Goal: Task Accomplishment & Management: Use online tool/utility

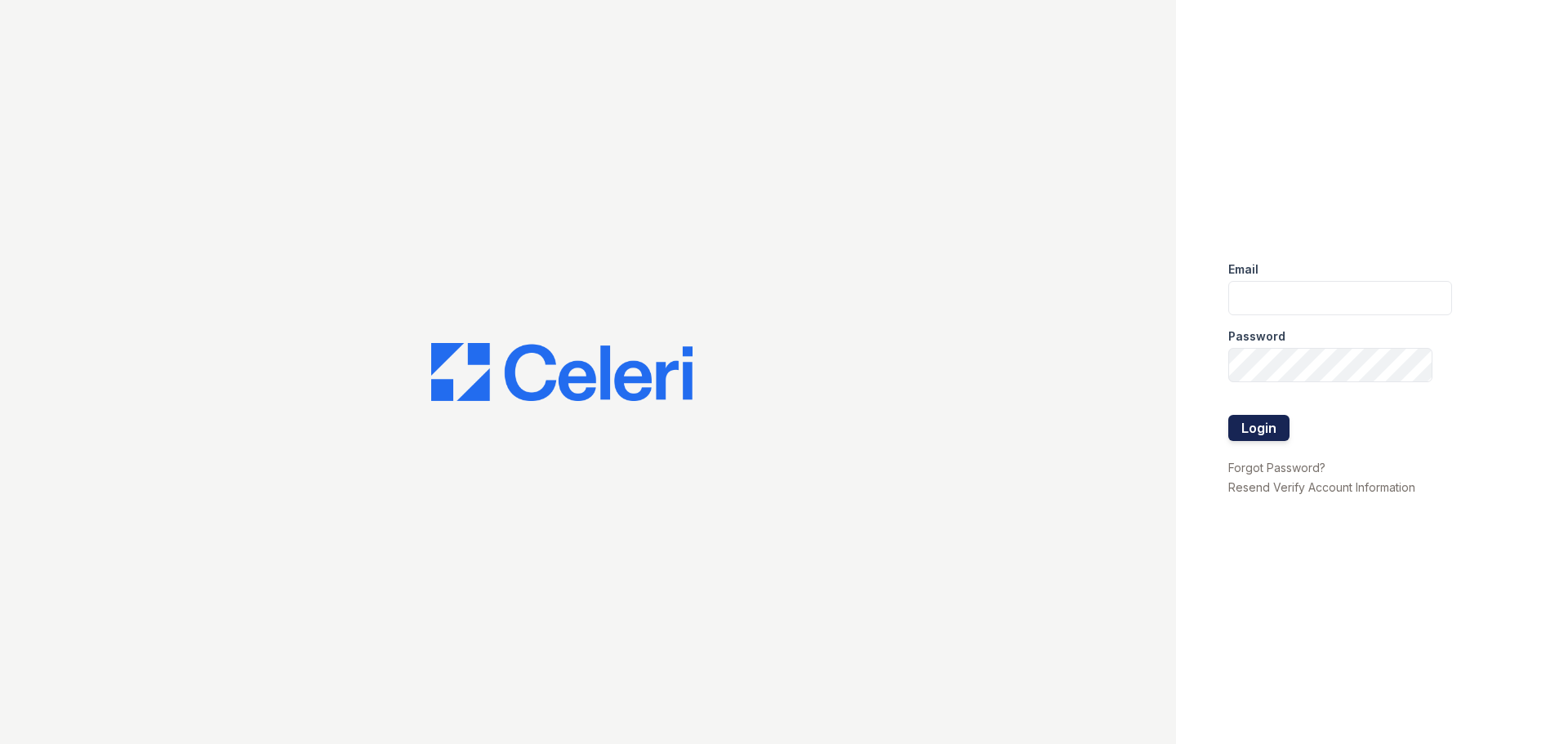
type input "renewfoundrycentre@trinity-pm.com"
click at [1228, 426] on button "Login" at bounding box center [1259, 427] width 61 height 26
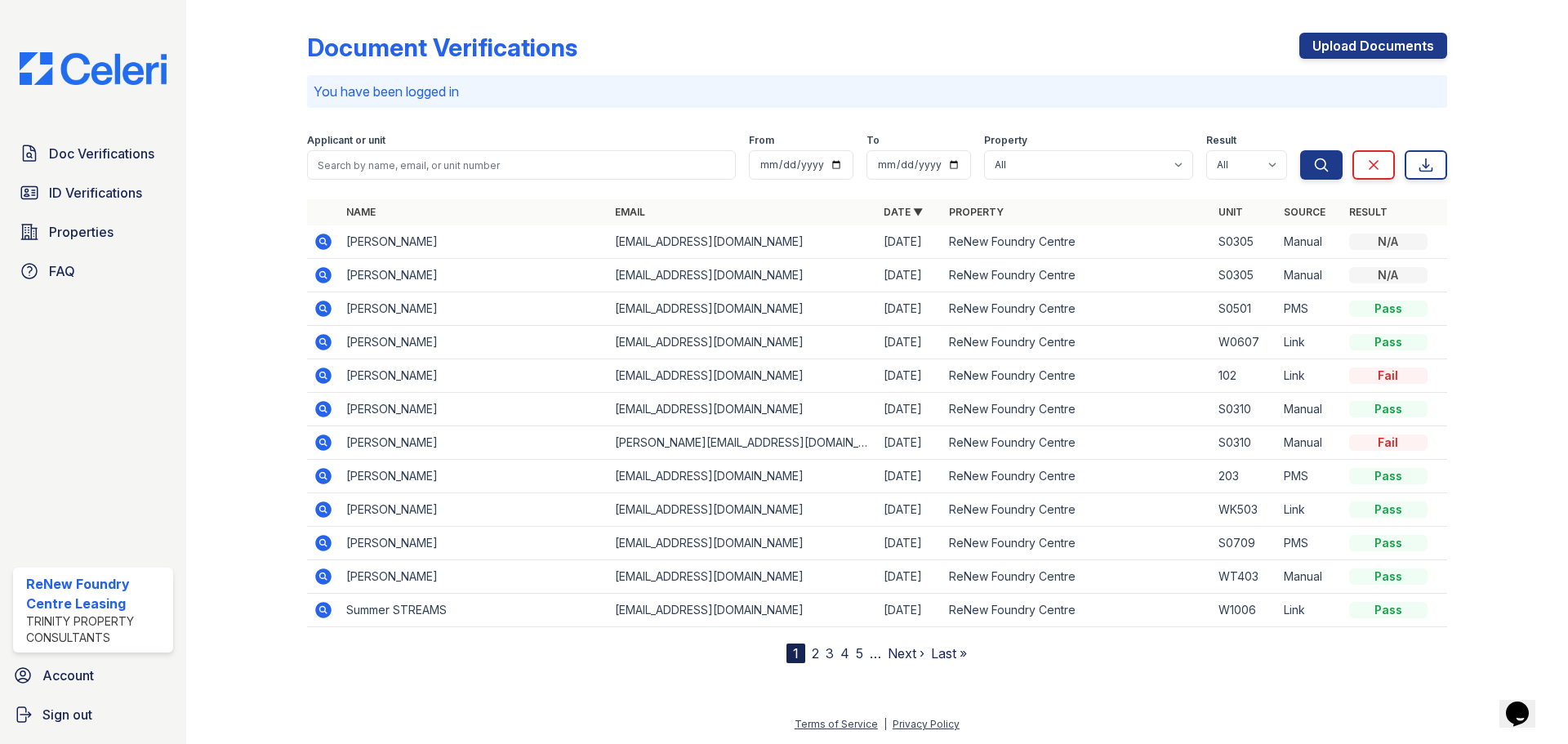
click at [327, 610] on icon at bounding box center [324, 610] width 17 height 17
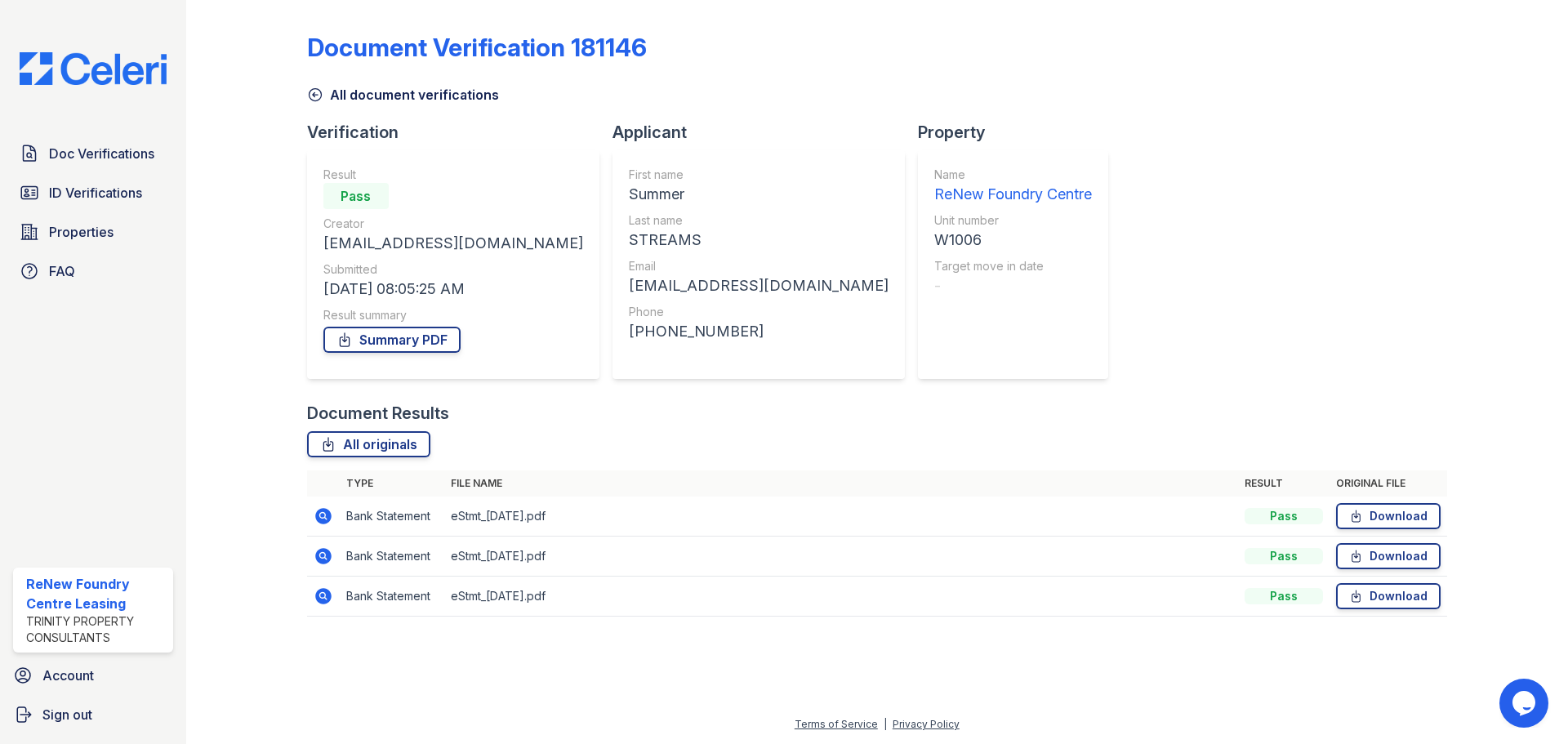
click at [328, 552] on icon at bounding box center [324, 556] width 17 height 17
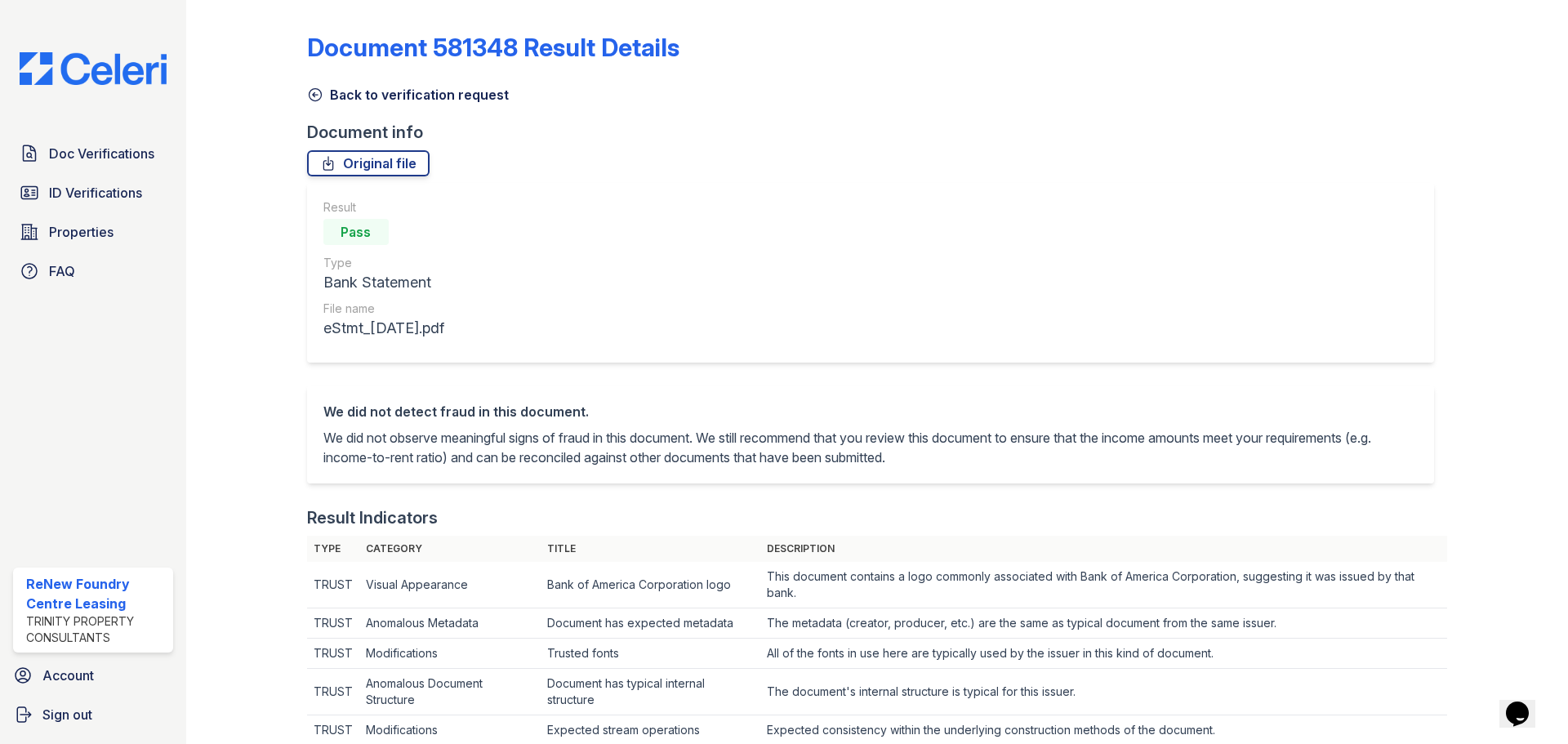
drag, startPoint x: 377, startPoint y: 91, endPoint x: 299, endPoint y: 99, distance: 78.4
click at [377, 91] on link "Back to verification request" at bounding box center [407, 95] width 202 height 20
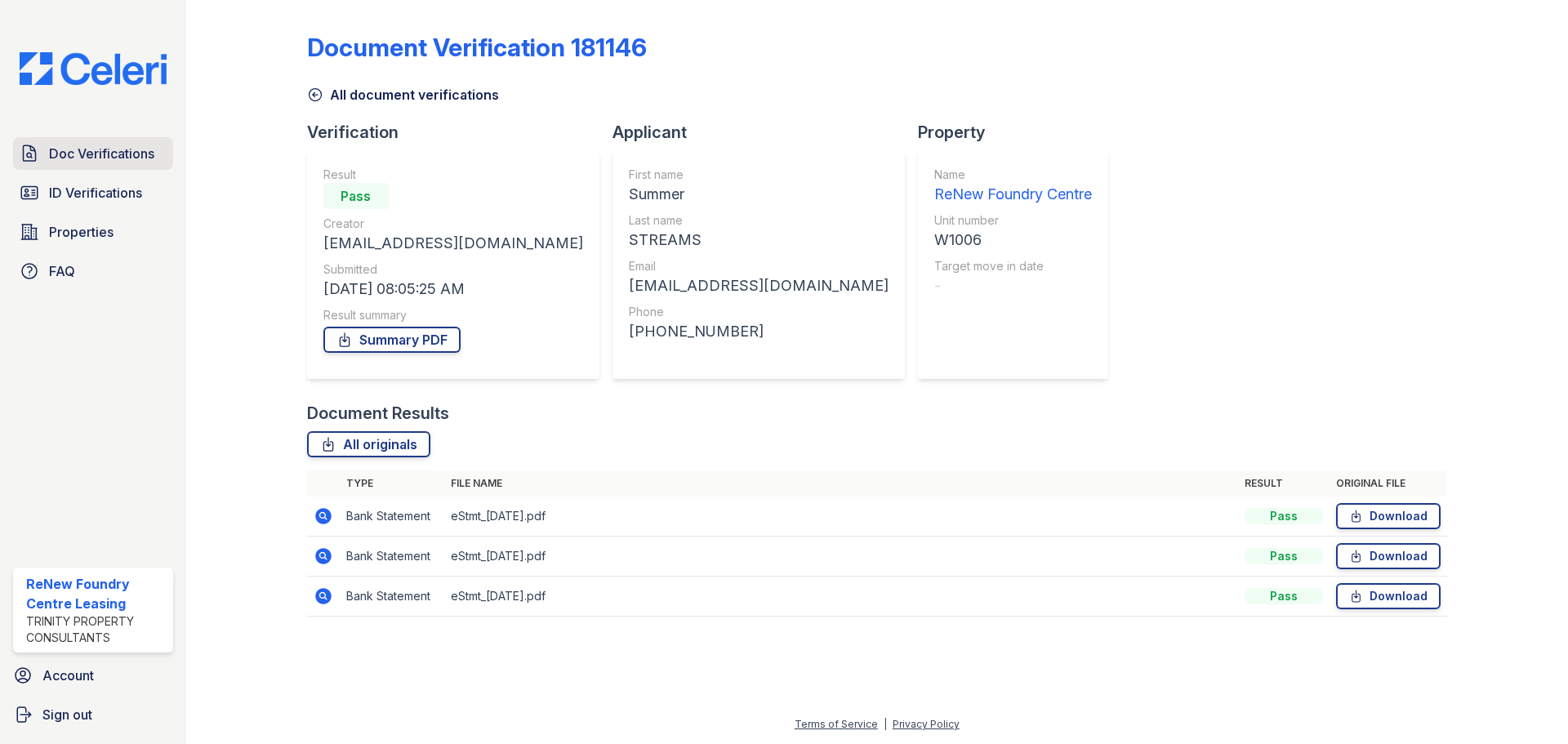
click at [117, 158] on span "Doc Verifications" at bounding box center [101, 153] width 105 height 20
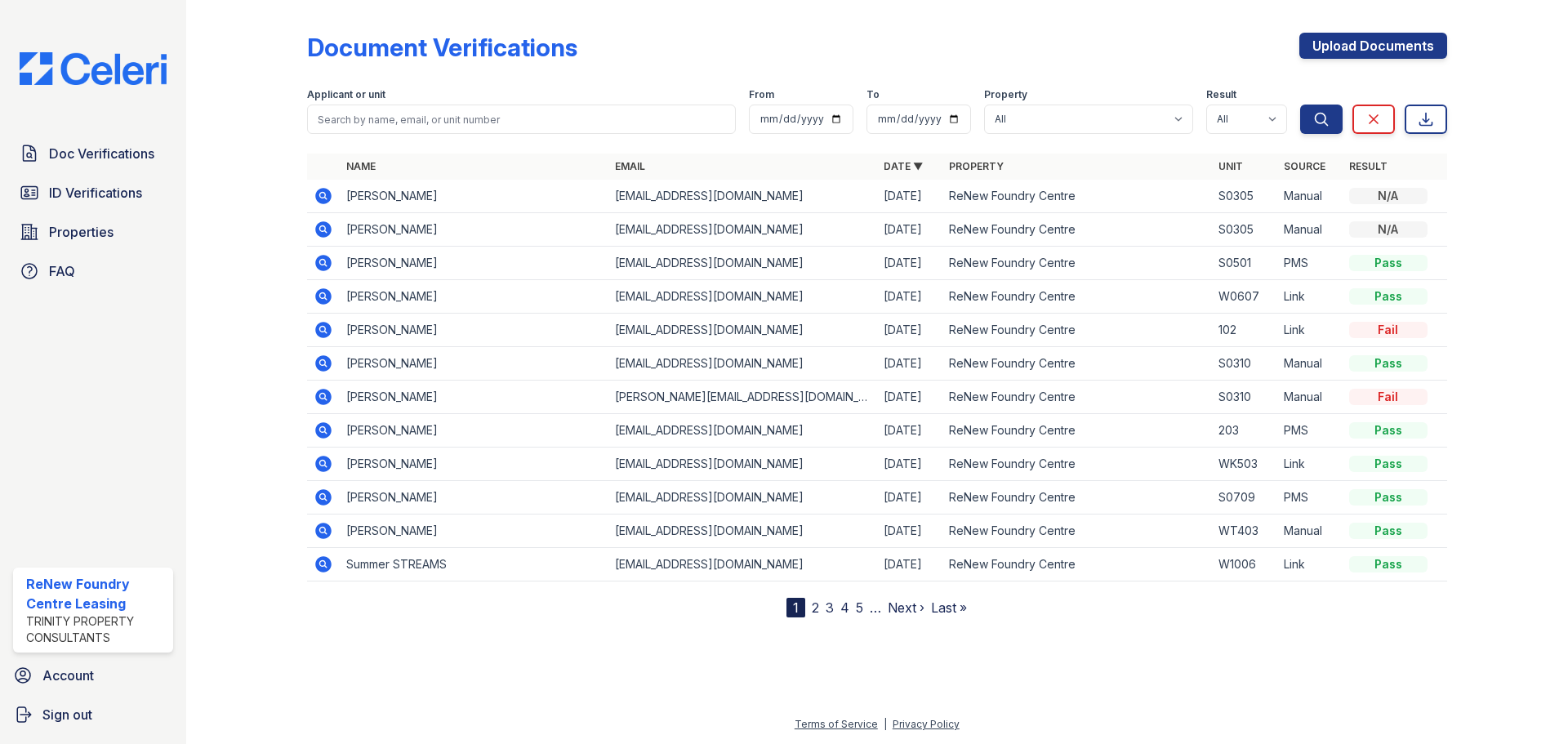
click at [324, 229] on icon at bounding box center [322, 228] width 4 height 4
click at [382, 124] on input "search" at bounding box center [521, 119] width 429 height 29
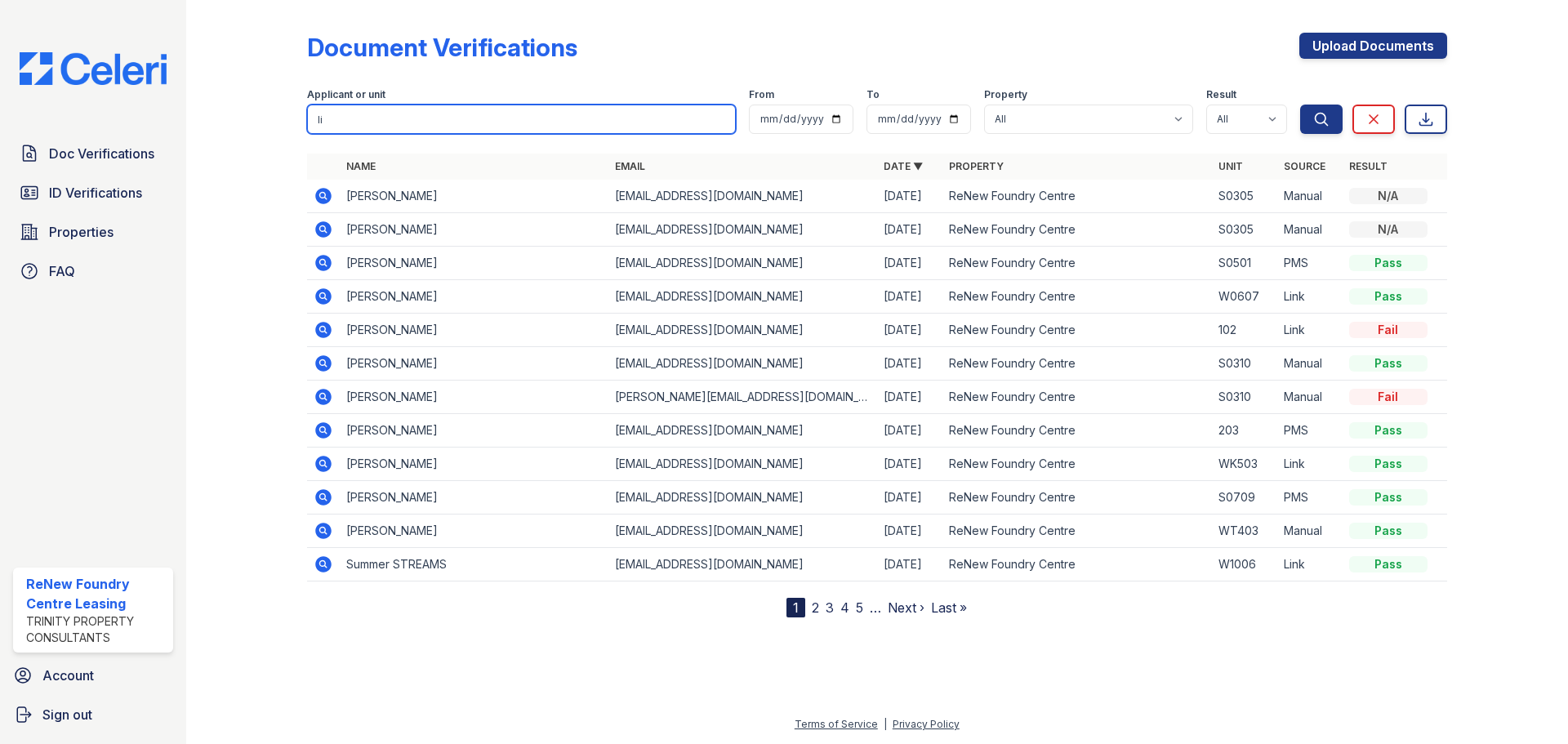
type input "li"
click at [1300, 105] on button "Search" at bounding box center [1321, 119] width 42 height 29
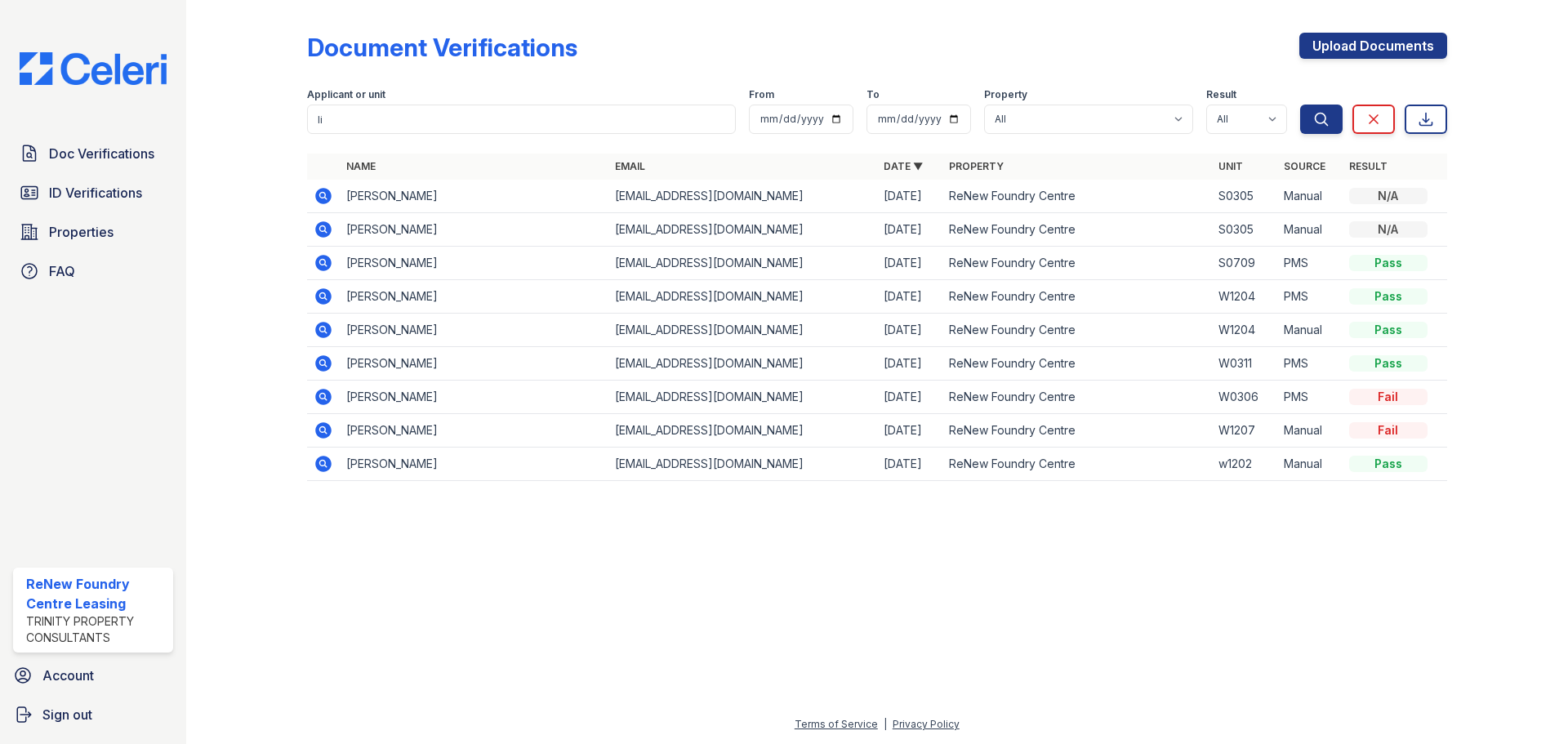
click at [322, 193] on icon at bounding box center [322, 194] width 4 height 4
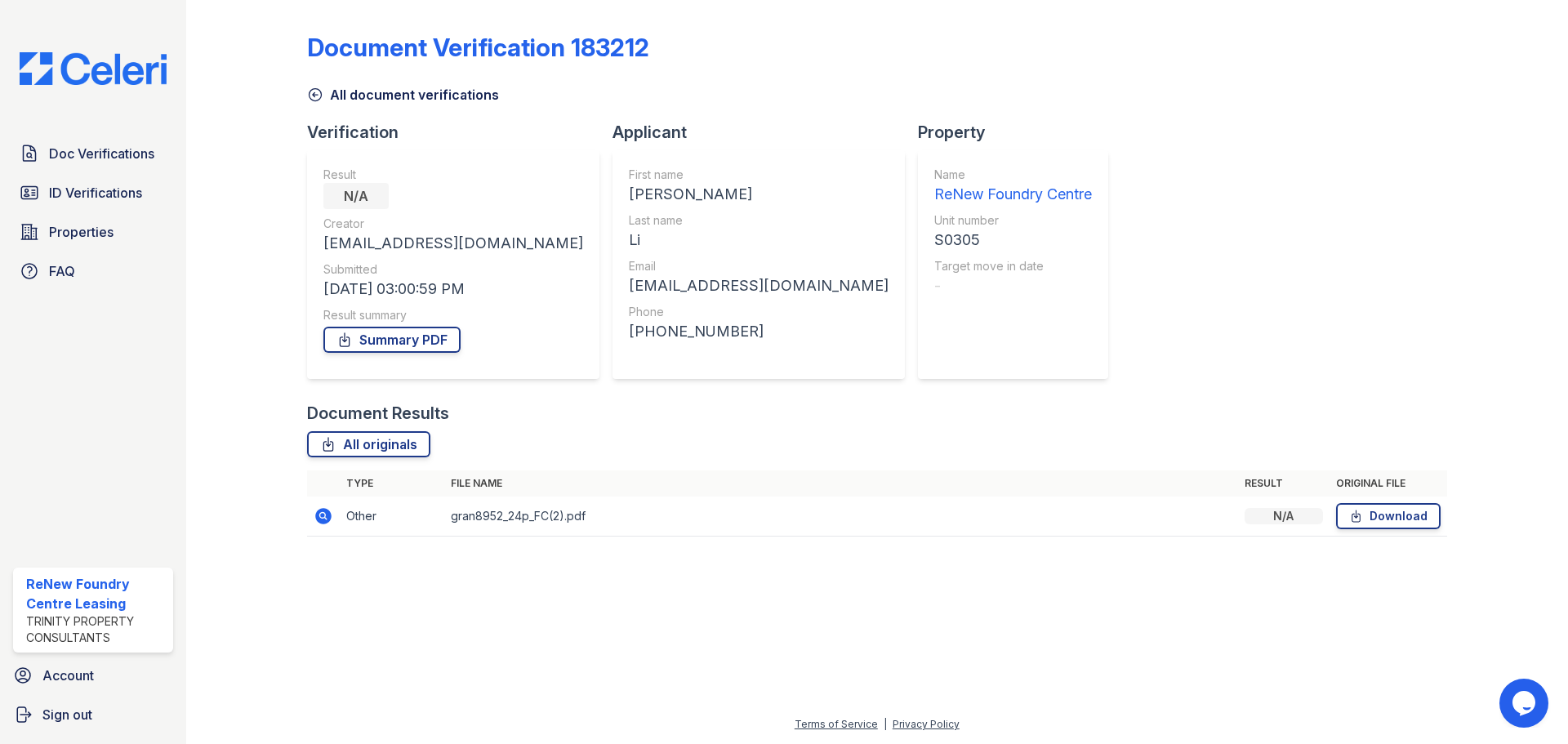
click at [323, 516] on icon at bounding box center [322, 514] width 4 height 4
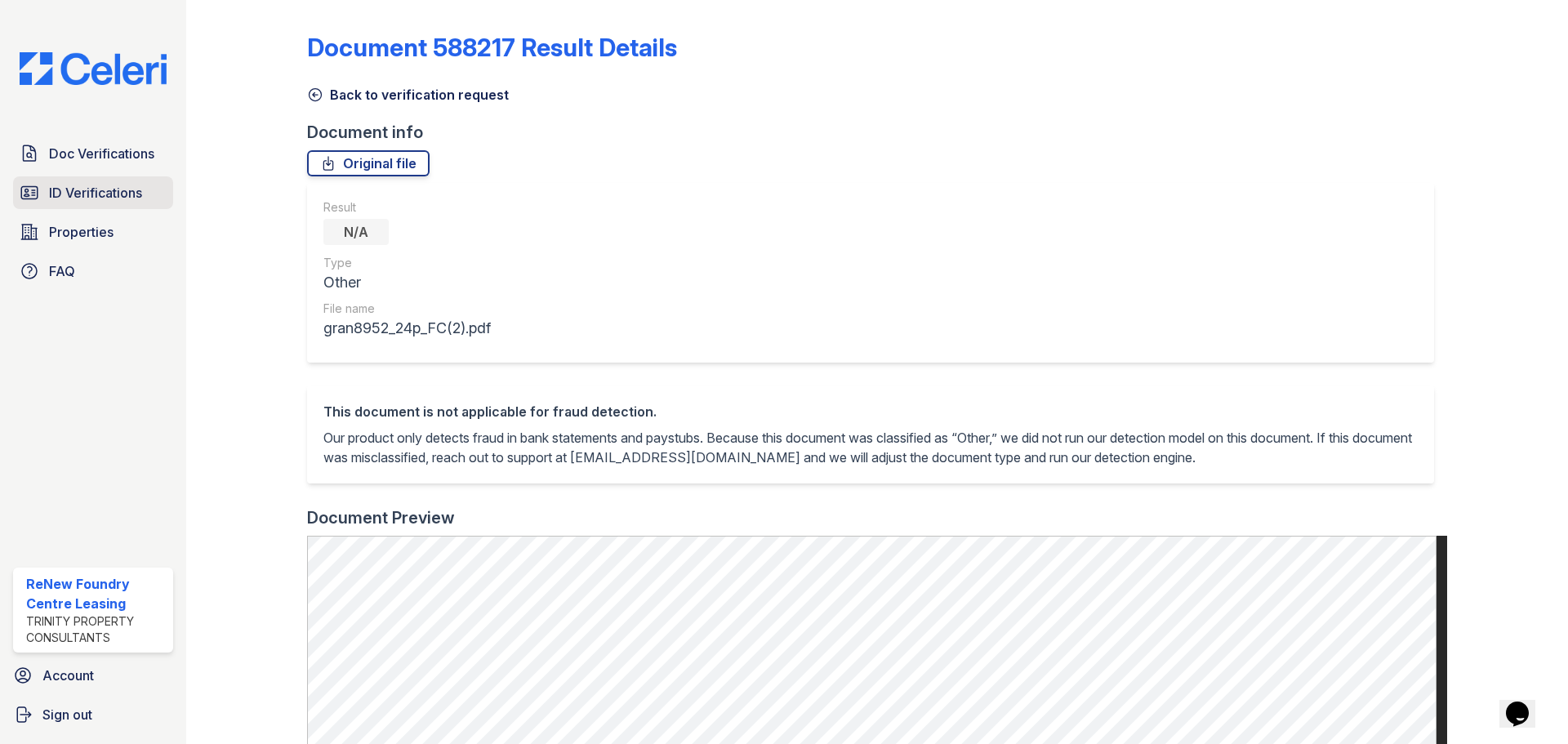
click at [142, 196] on span "ID Verifications" at bounding box center [95, 192] width 93 height 20
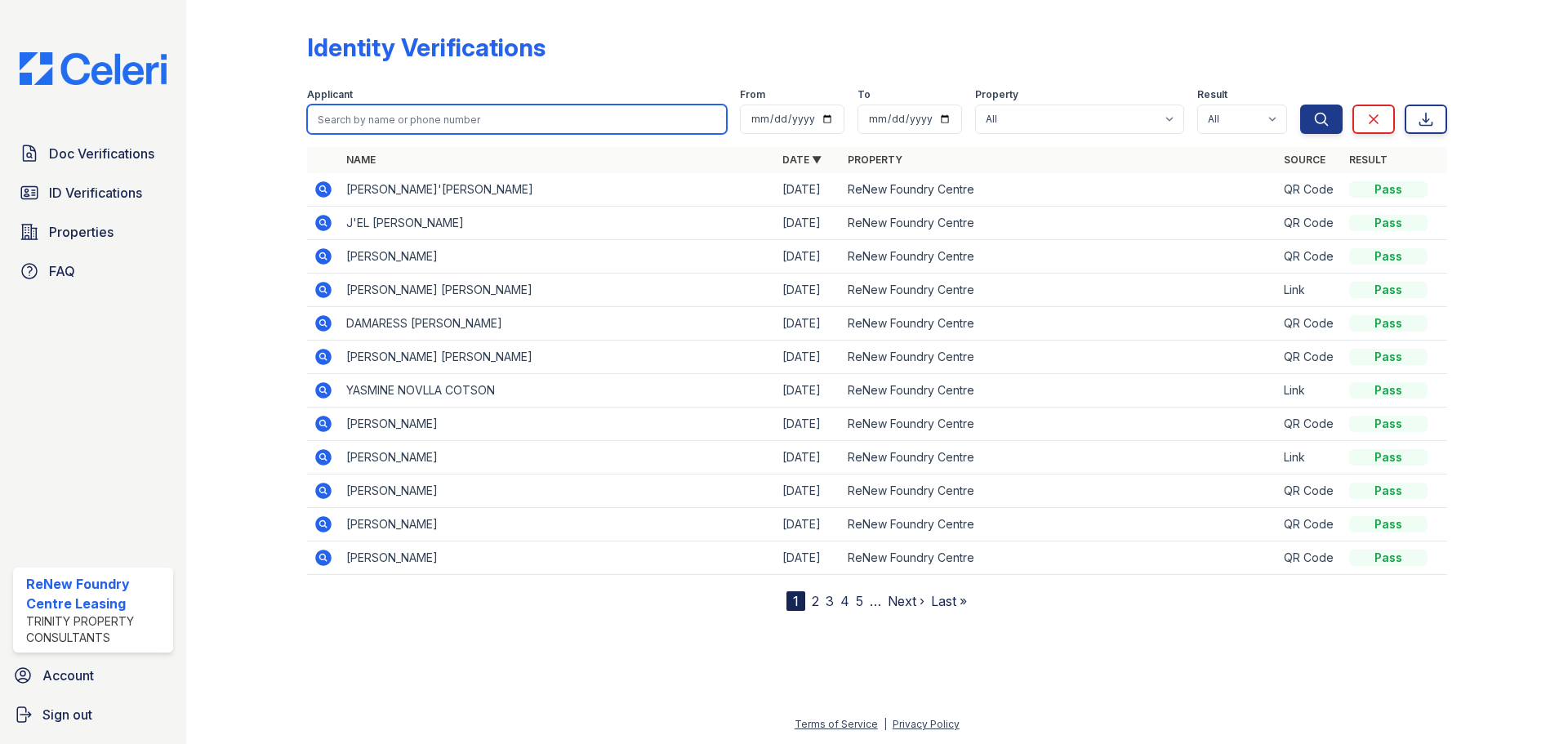
click at [499, 114] on input "search" at bounding box center [517, 119] width 420 height 29
type input "smithf"
click at [1300, 105] on button "Search" at bounding box center [1321, 119] width 42 height 29
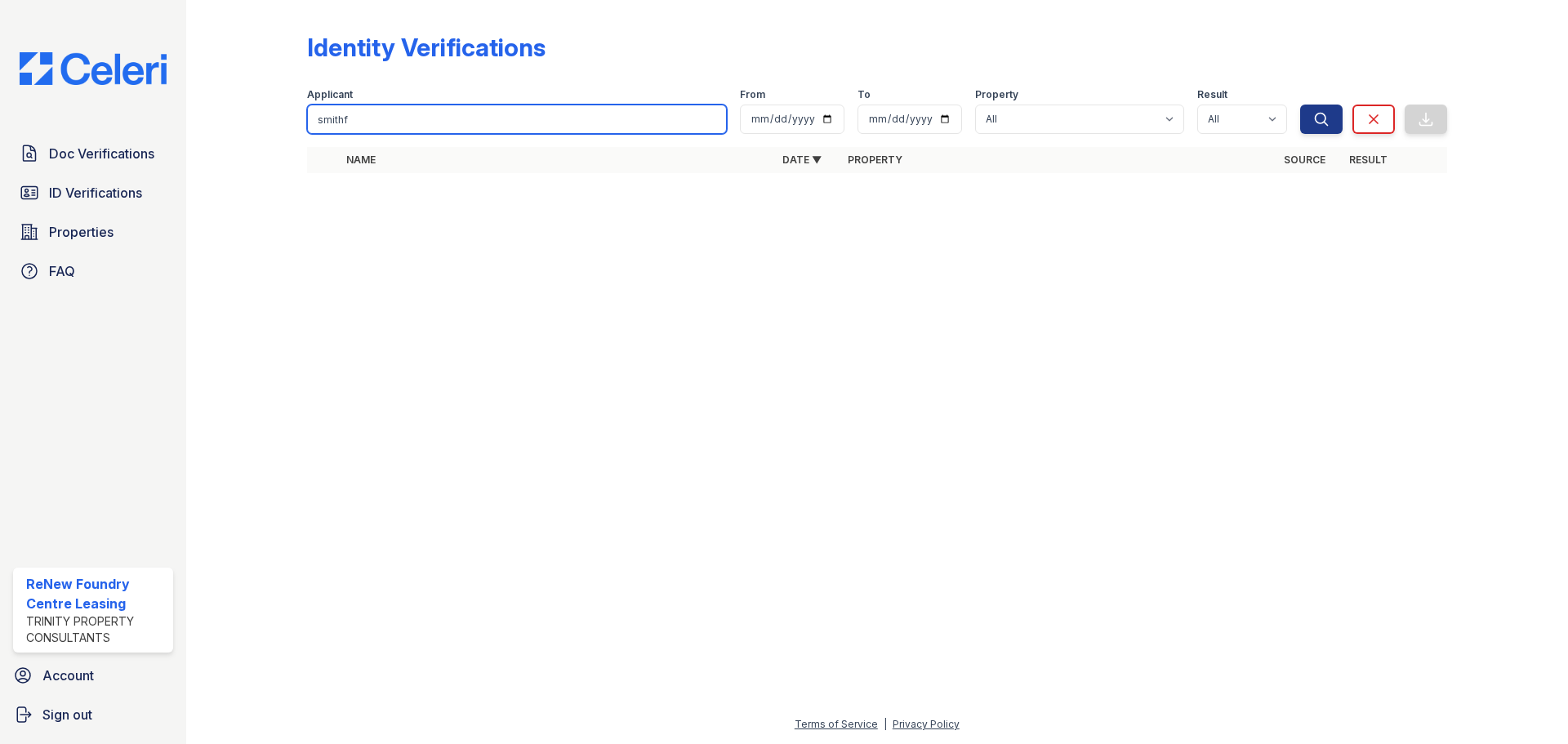
click at [514, 129] on input "smithf" at bounding box center [517, 119] width 420 height 29
type input "[PERSON_NAME]"
click at [1300, 105] on button "Search" at bounding box center [1321, 119] width 42 height 29
